Goal: Find specific page/section: Find specific page/section

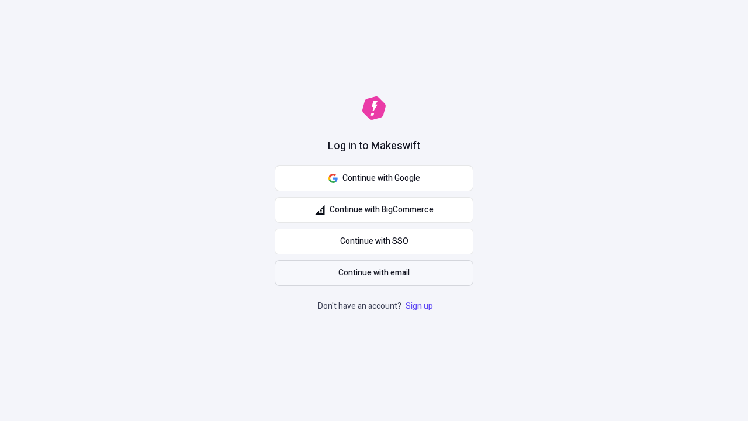
click at [374, 273] on span "Continue with email" at bounding box center [373, 272] width 71 height 13
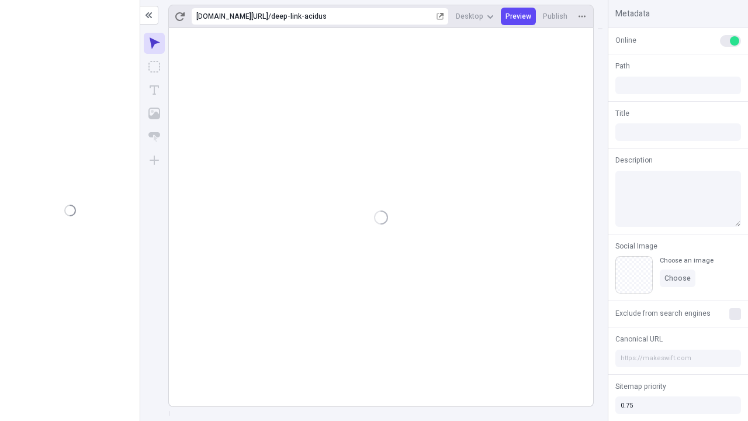
type input "/deep-link-acidus"
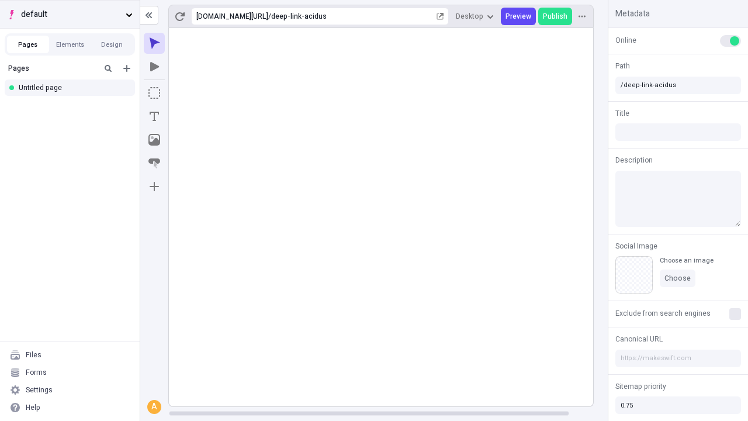
click at [70, 14] on span "default" at bounding box center [71, 14] width 100 height 13
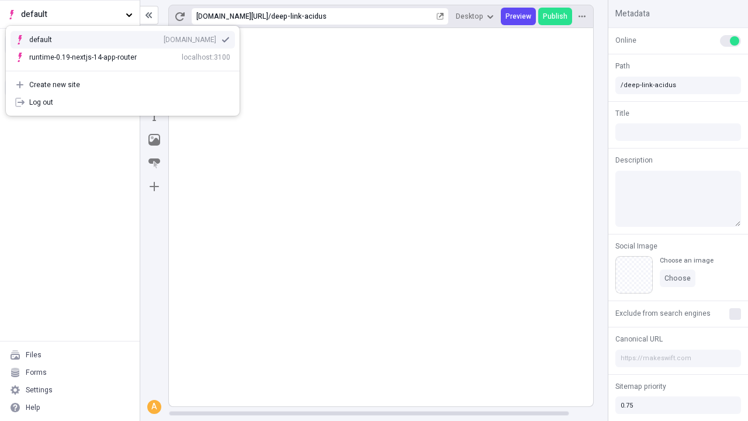
click at [164, 37] on div "[DOMAIN_NAME]" at bounding box center [190, 39] width 53 height 9
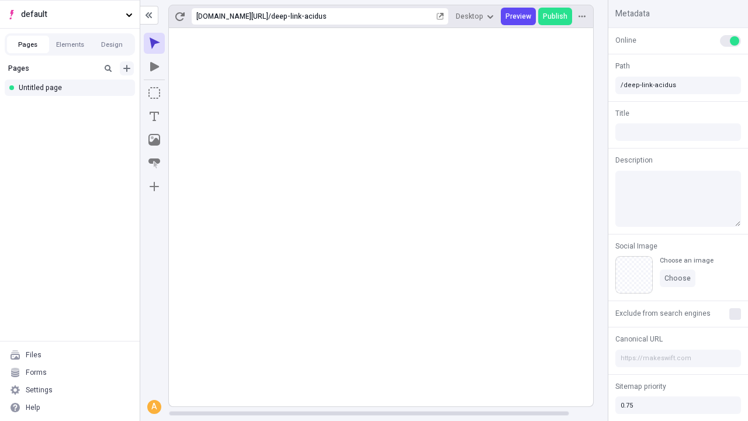
click at [127, 68] on icon "Add new" at bounding box center [126, 68] width 7 height 7
click at [73, 106] on div "Blank page" at bounding box center [73, 107] width 112 height 18
type input "/deep-link-truculenter"
